Goal: Check status

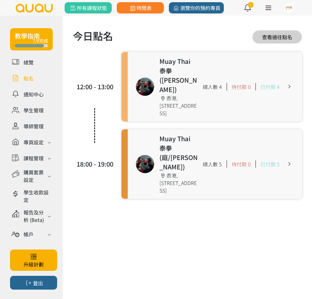
click at [149, 80] on link at bounding box center [215, 87] width 174 height 70
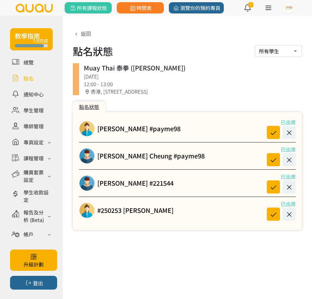
click at [33, 78] on link at bounding box center [31, 78] width 43 height 11
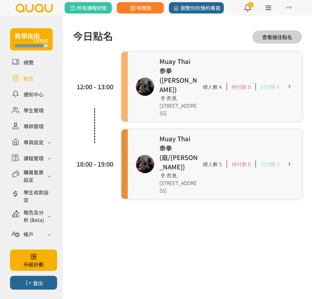
click at [141, 131] on link at bounding box center [215, 164] width 174 height 70
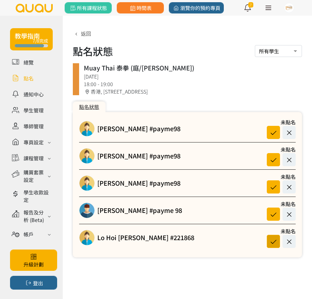
click at [274, 243] on icon at bounding box center [273, 242] width 12 height 8
